Goal: Find specific page/section: Find specific page/section

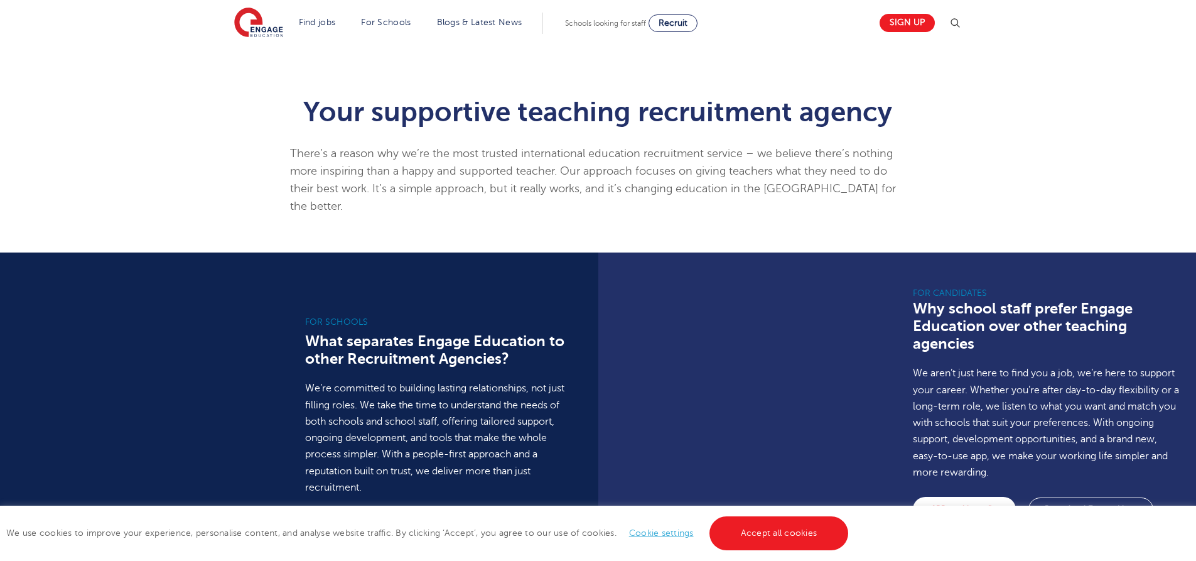
scroll to position [565, 0]
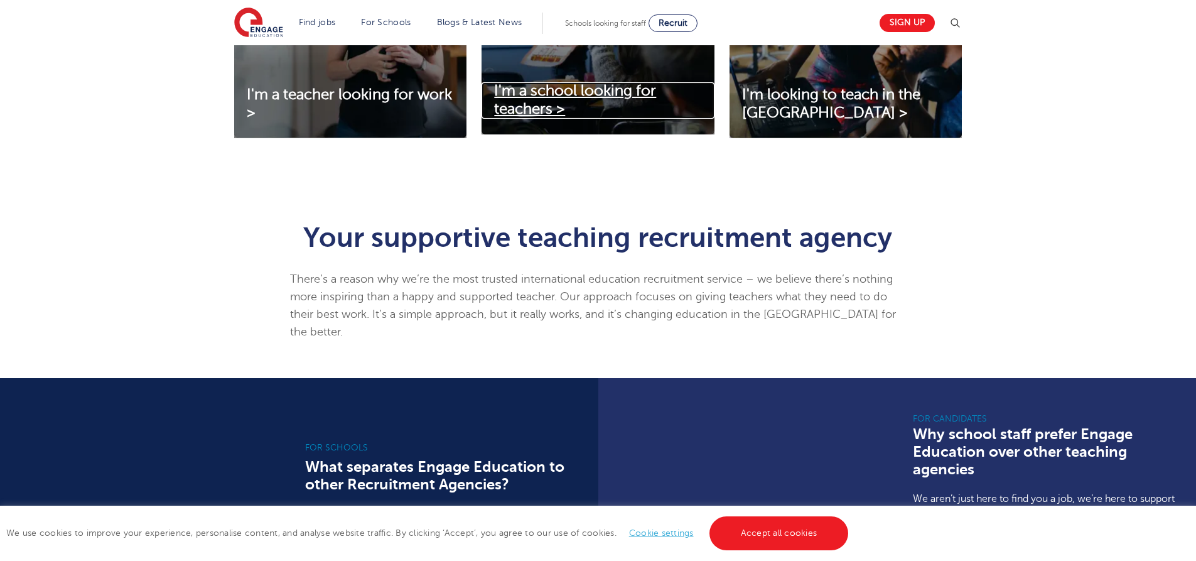
click at [527, 94] on span "I'm a school looking for teachers >" at bounding box center [575, 99] width 162 height 35
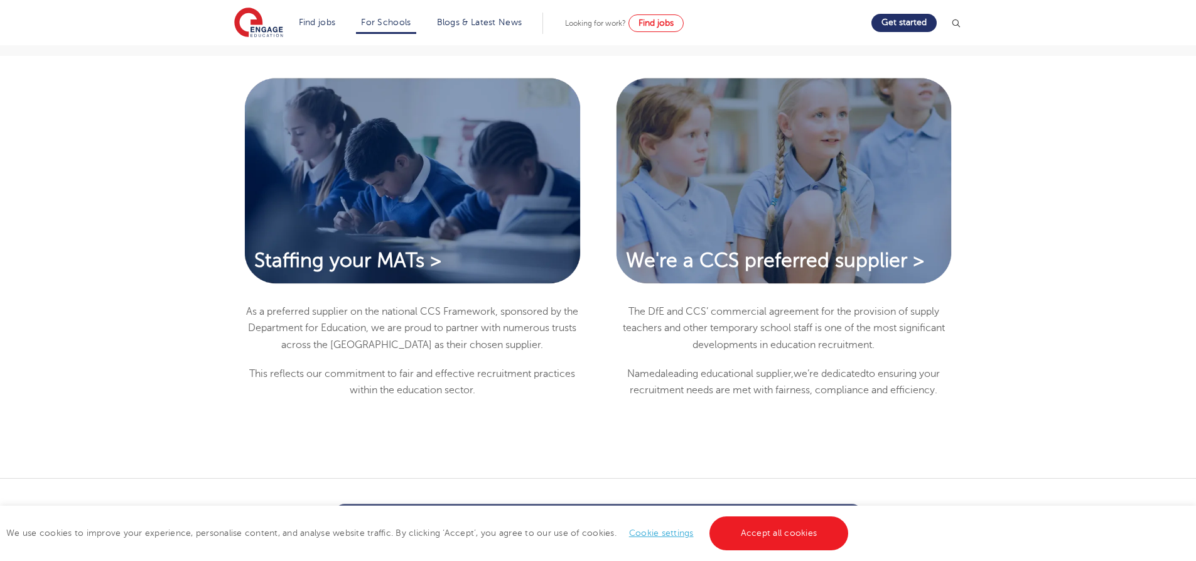
scroll to position [2636, 0]
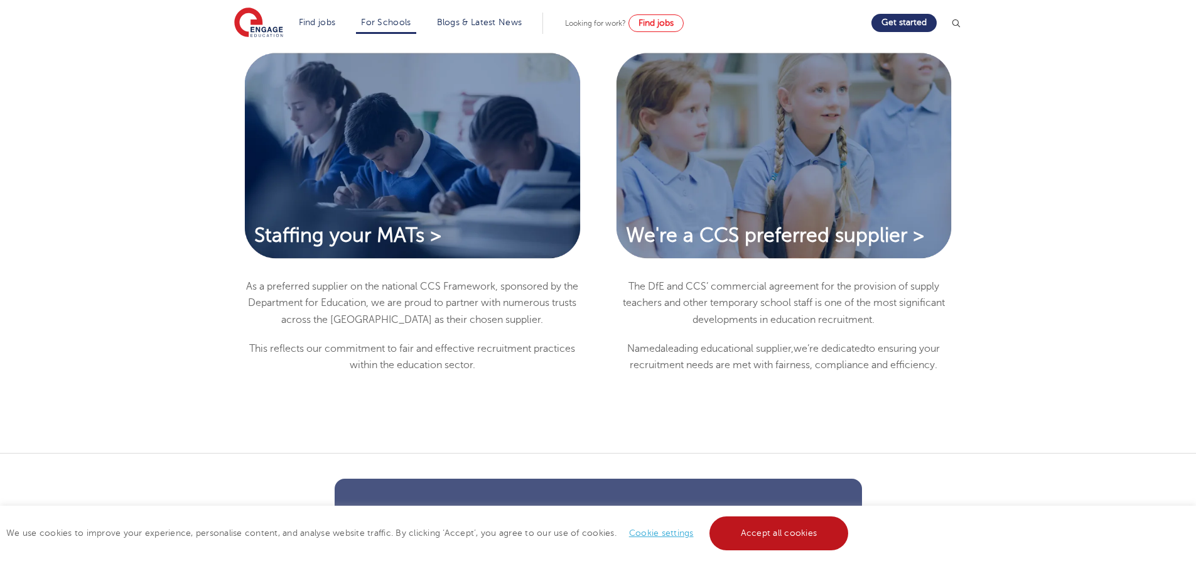
click at [741, 537] on link "Accept all cookies" at bounding box center [778, 533] width 139 height 34
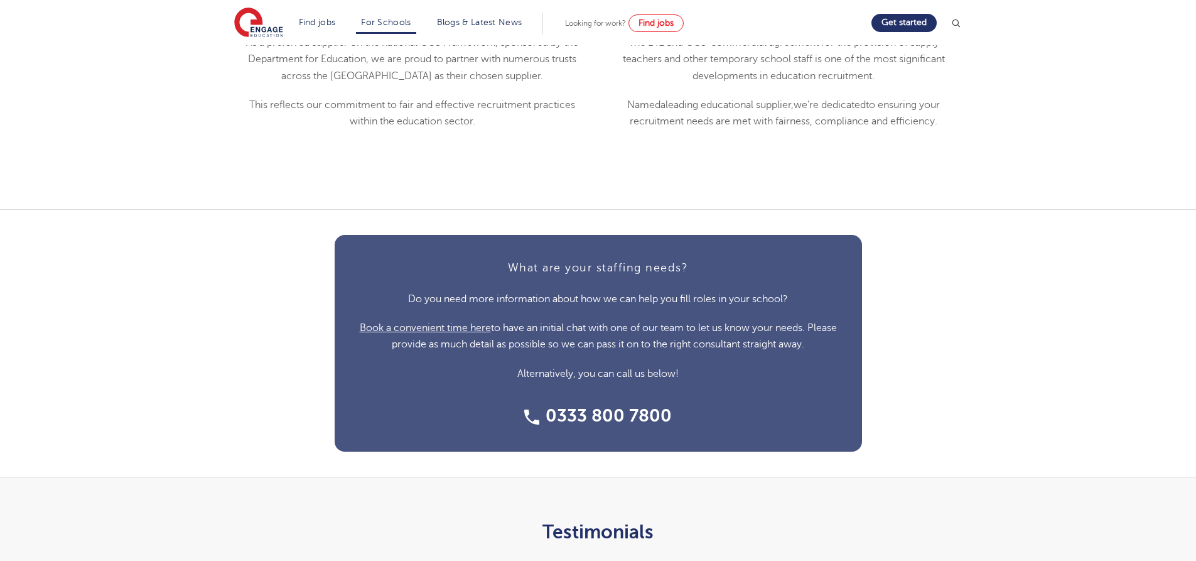
scroll to position [2888, 0]
